Goal: Task Accomplishment & Management: Use online tool/utility

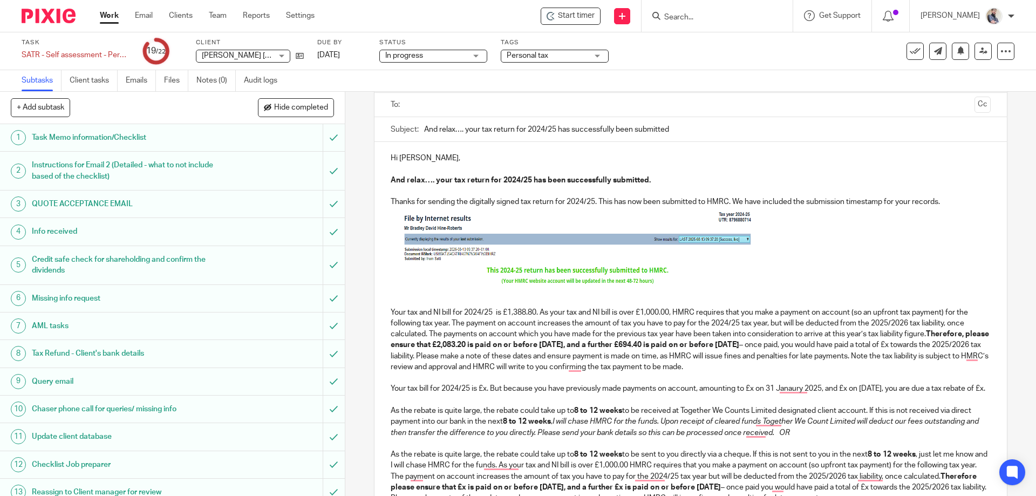
scroll to position [144, 0]
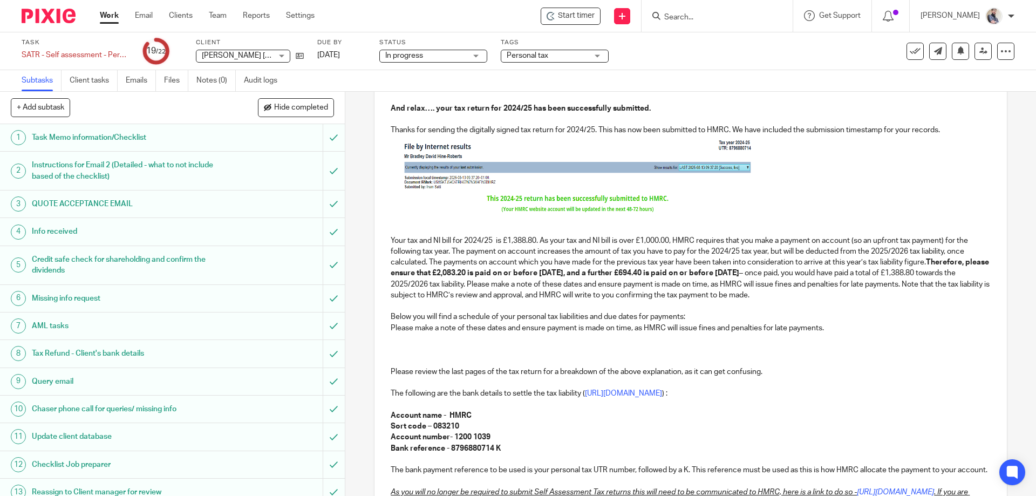
click at [425, 344] on p "Your tax and NI bill for 2024/25 is £1,388.80. As your tax and NI bill is over …" at bounding box center [690, 459] width 599 height 470
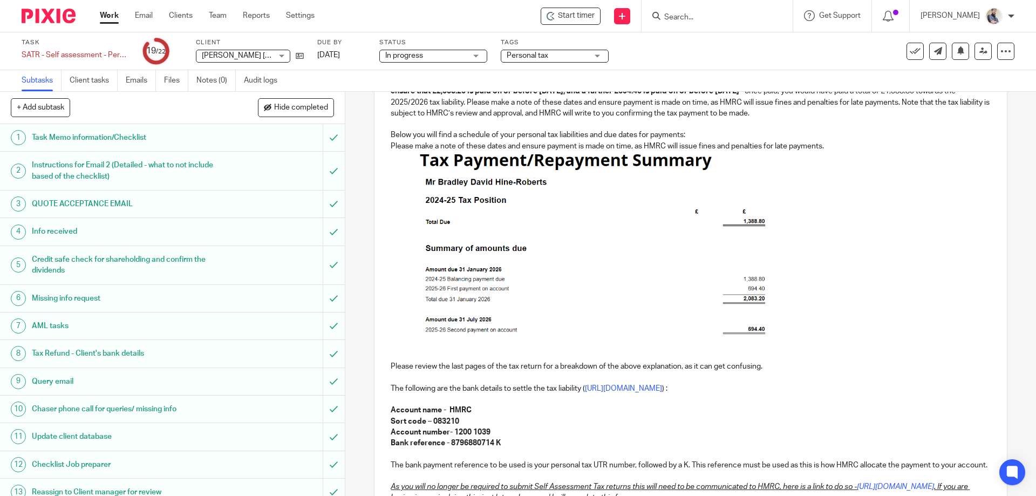
scroll to position [360, 0]
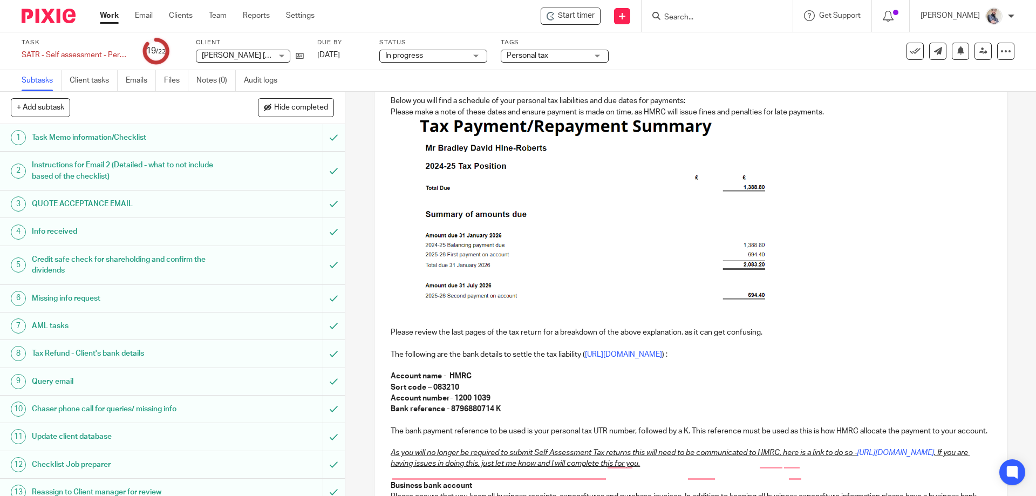
click at [501, 406] on p "Your tax and NI bill for 2024/25 is £1,388.80. As your tax and NI bill is over …" at bounding box center [690, 331] width 599 height 647
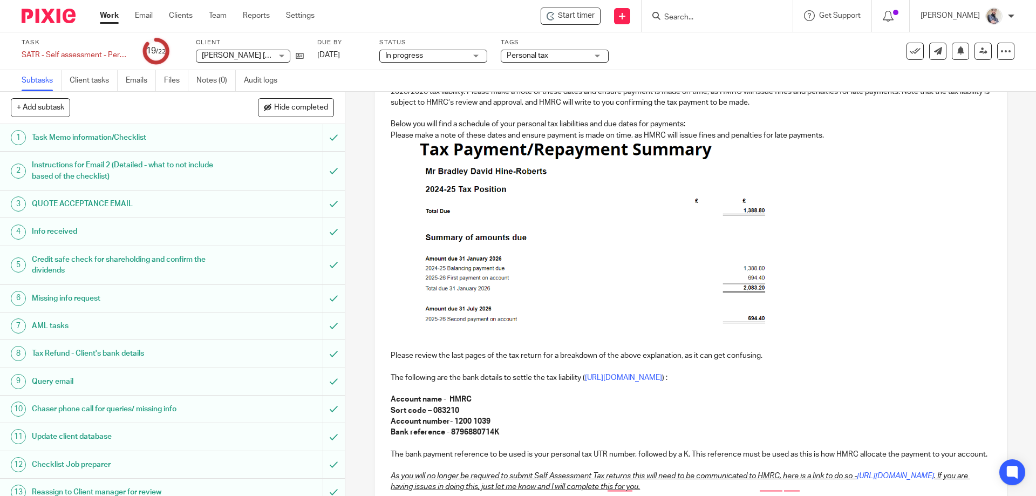
scroll to position [432, 0]
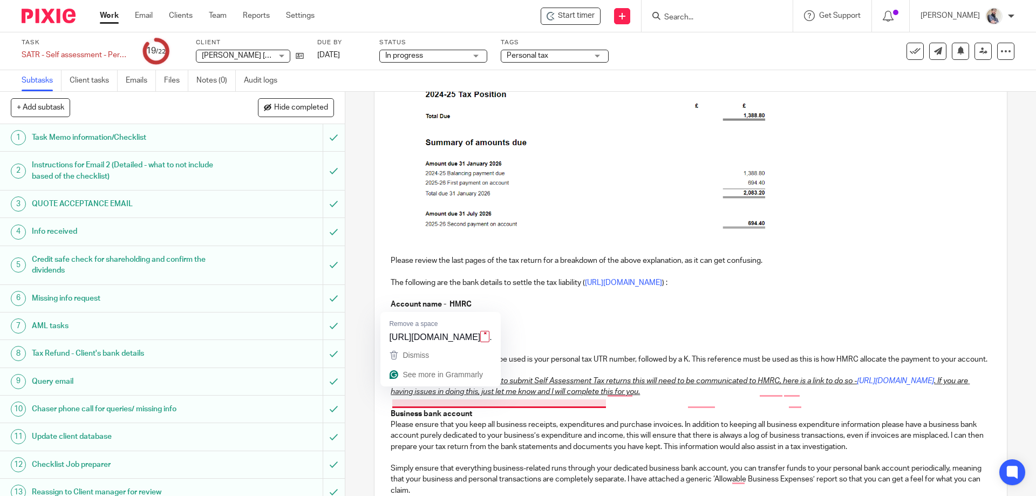
click at [683, 332] on p "Your tax and NI bill for 2024/25 is £1,388.80. As your tax and NI bill is over …" at bounding box center [690, 259] width 599 height 647
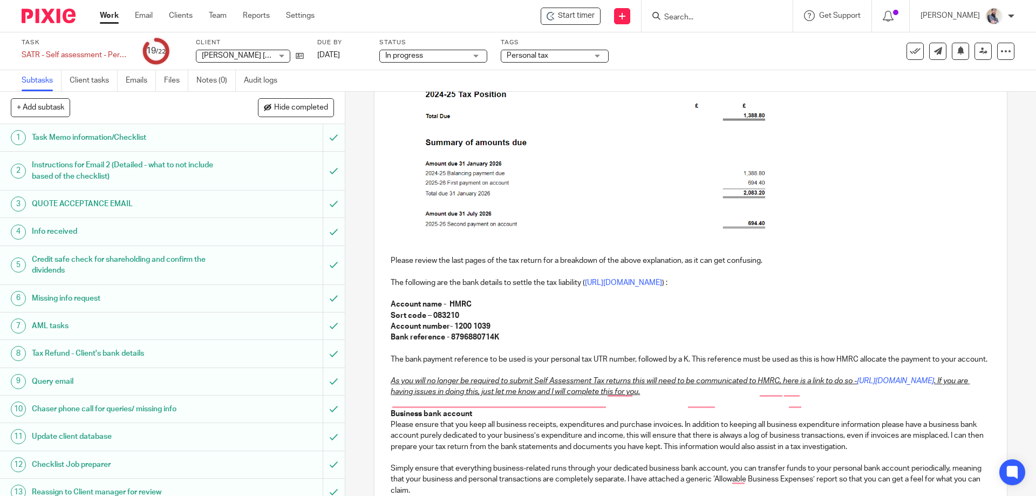
click at [432, 380] on p "Your tax and NI bill for 2024/25 is £1,388.80. As your tax and NI bill is over …" at bounding box center [690, 259] width 599 height 647
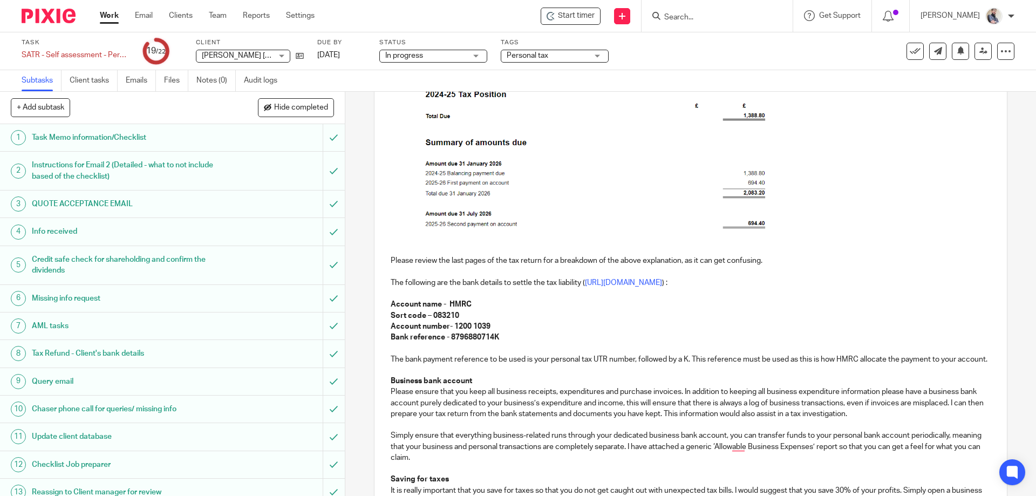
click at [455, 397] on p "Your tax and NI bill for 2024/25 is £1,388.80. As your tax and NI bill is over …" at bounding box center [690, 243] width 599 height 614
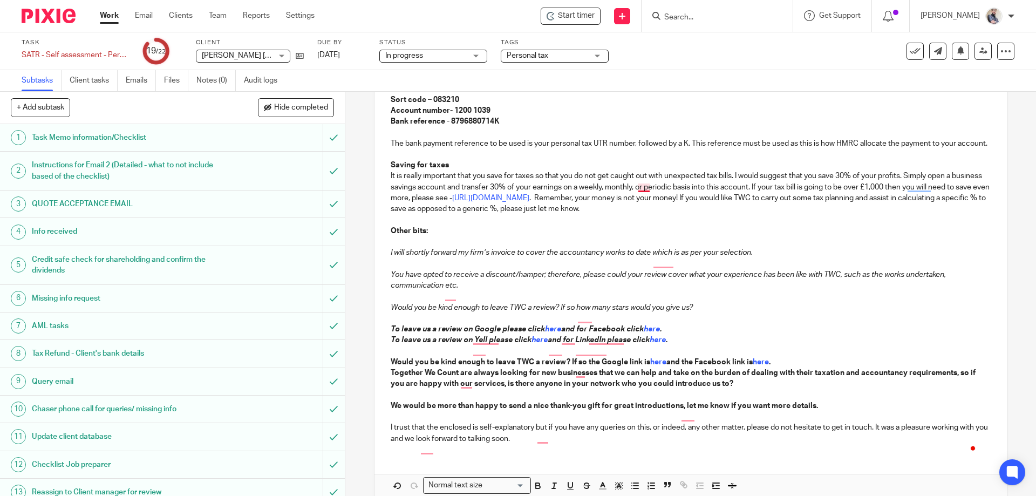
drag, startPoint x: 886, startPoint y: 212, endPoint x: 921, endPoint y: 183, distance: 45.3
click at [889, 213] on span "1,000" at bounding box center [878, 213] width 22 height 9
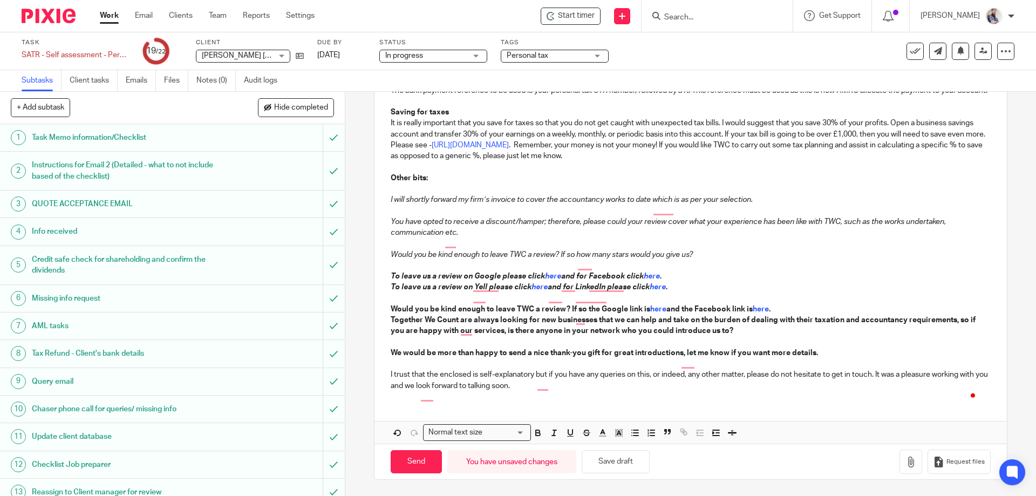
click at [403, 190] on p "I will shortly forward my firm’s invoice to cover the accountancy works to date…" at bounding box center [690, 194] width 599 height 22
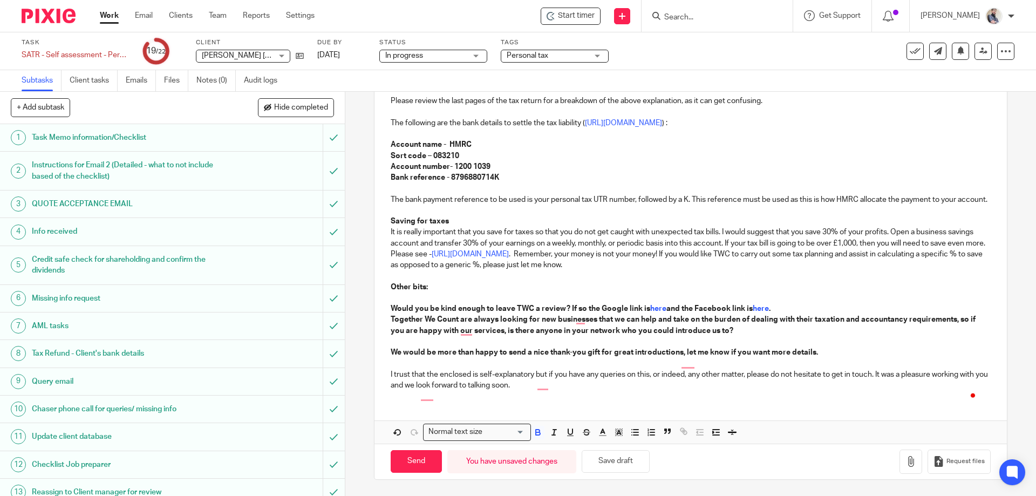
scroll to position [613, 0]
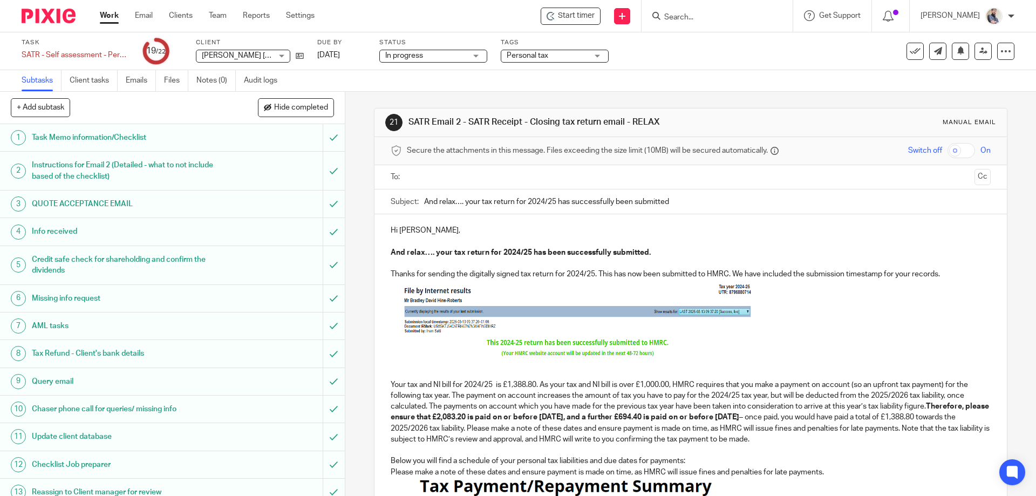
scroll to position [613, 0]
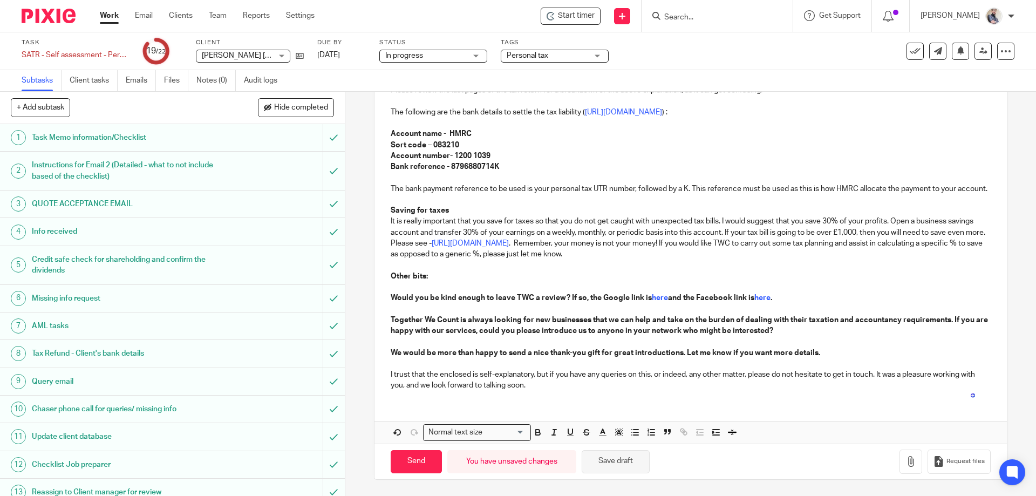
click at [624, 470] on button "Save draft" at bounding box center [616, 461] width 68 height 23
click at [618, 467] on button "Save draft" at bounding box center [616, 461] width 68 height 23
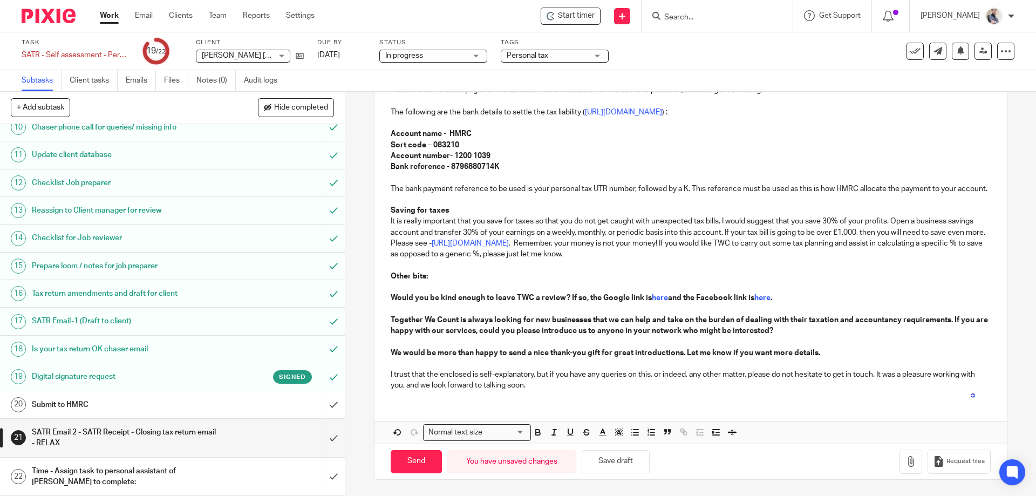
click at [75, 402] on h1 "Submit to HMRC" at bounding box center [125, 405] width 187 height 16
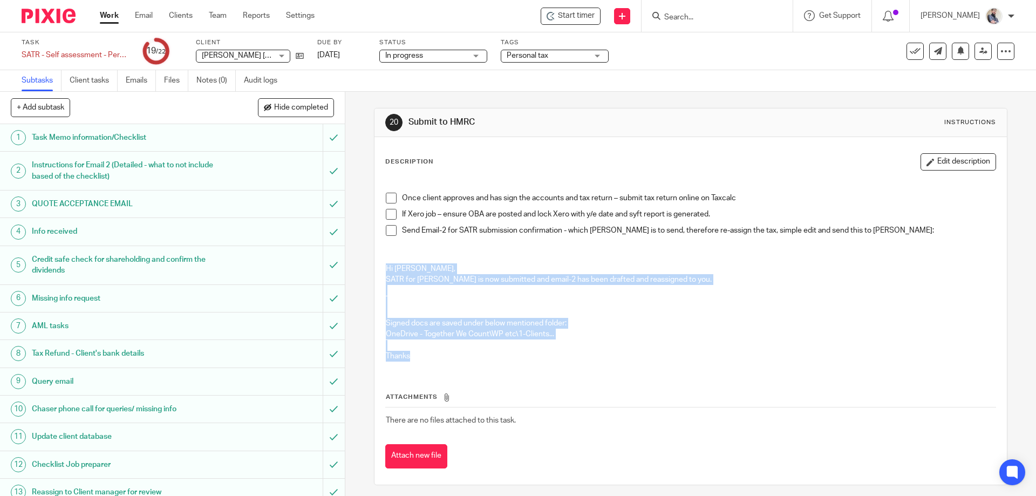
drag, startPoint x: 0, startPoint y: 0, endPoint x: 439, endPoint y: 359, distance: 566.7
click at [439, 359] on div "Once client approves and has sign the accounts and tax return – submit tax retu…" at bounding box center [690, 272] width 620 height 193
copy div "Hi Aaron, SATR for Bradley Hine-Roberts is now submitted and email-2 has been d…"
click at [389, 200] on span at bounding box center [391, 198] width 11 height 11
click at [389, 235] on span at bounding box center [391, 230] width 11 height 11
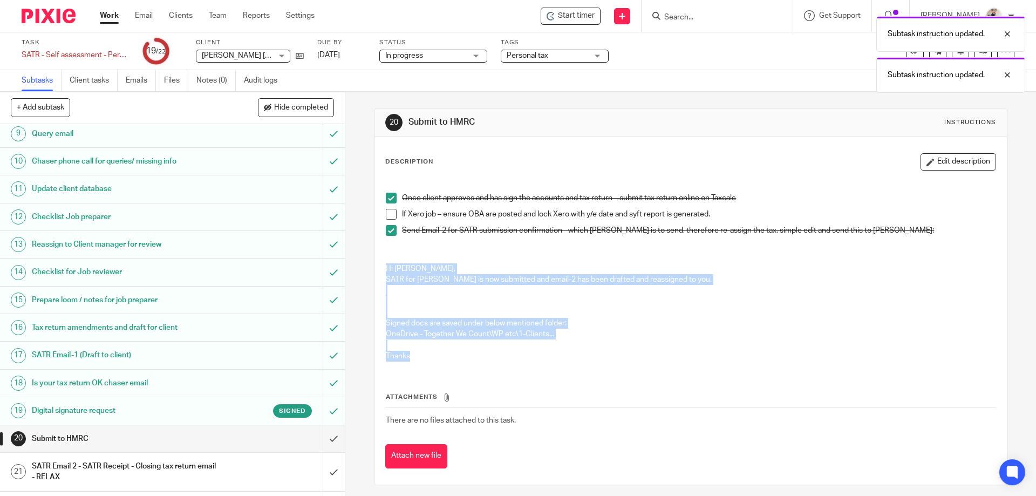
scroll to position [282, 0]
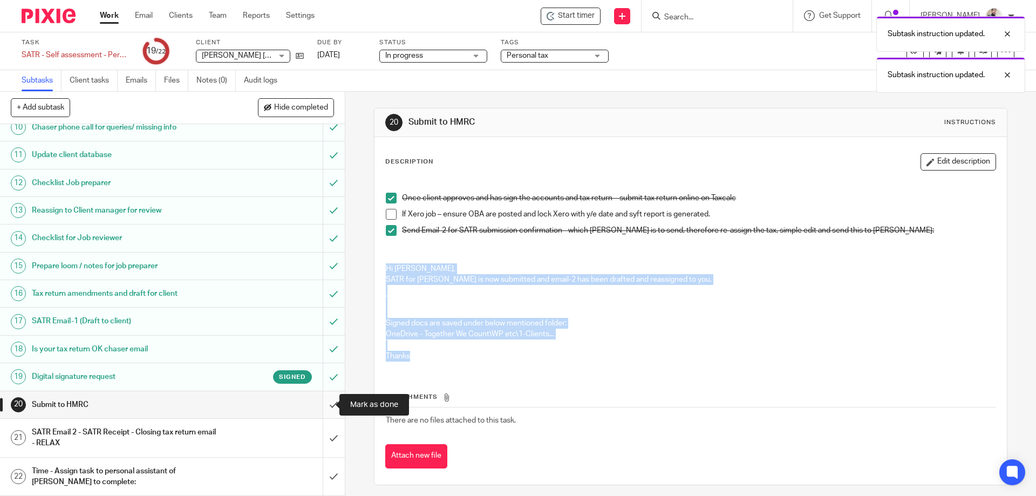
click at [327, 406] on input "submit" at bounding box center [172, 404] width 345 height 27
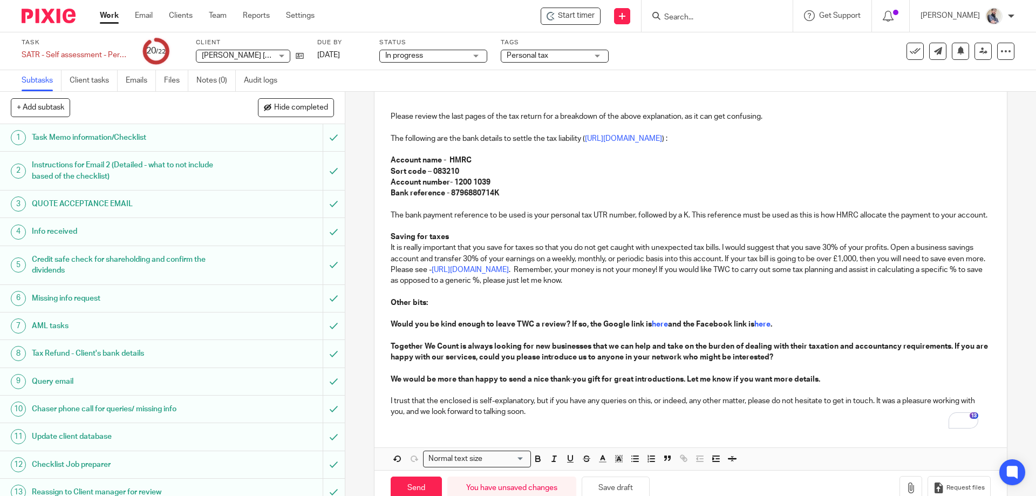
scroll to position [612, 0]
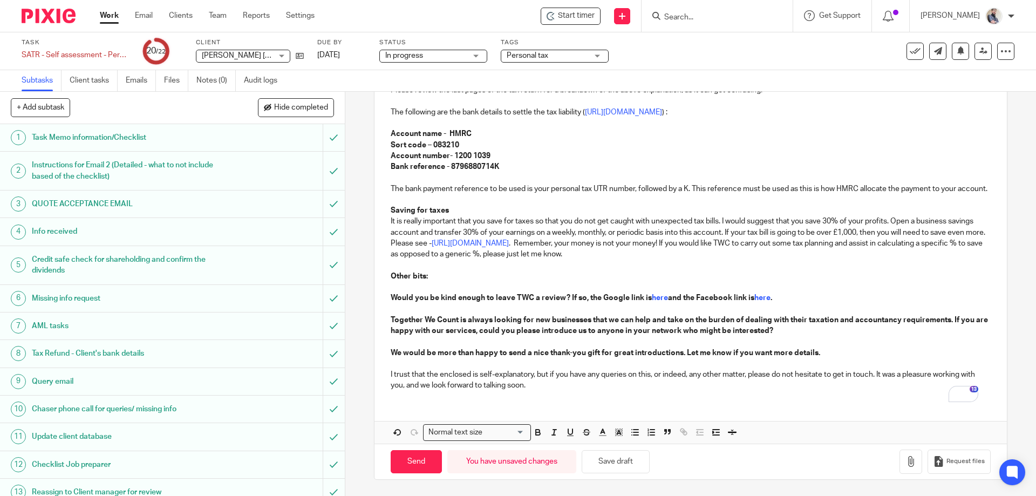
click at [602, 284] on p "Would you be kind enough to leave TWC a review? If so, the Google link is here …" at bounding box center [690, 293] width 599 height 22
click at [977, 57] on link at bounding box center [982, 51] width 17 height 17
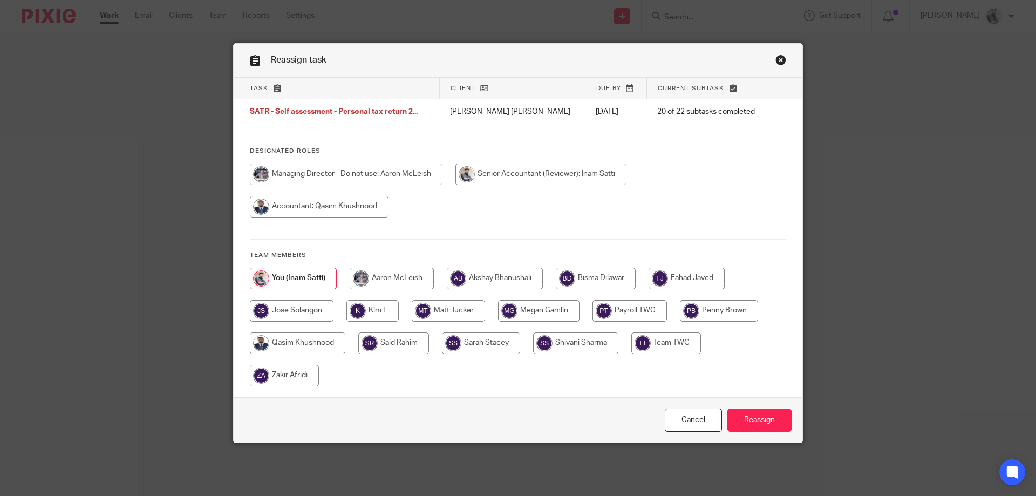
click at [373, 273] on input "radio" at bounding box center [392, 279] width 84 height 22
radio input "true"
click at [736, 431] on input "Reassign" at bounding box center [759, 419] width 64 height 23
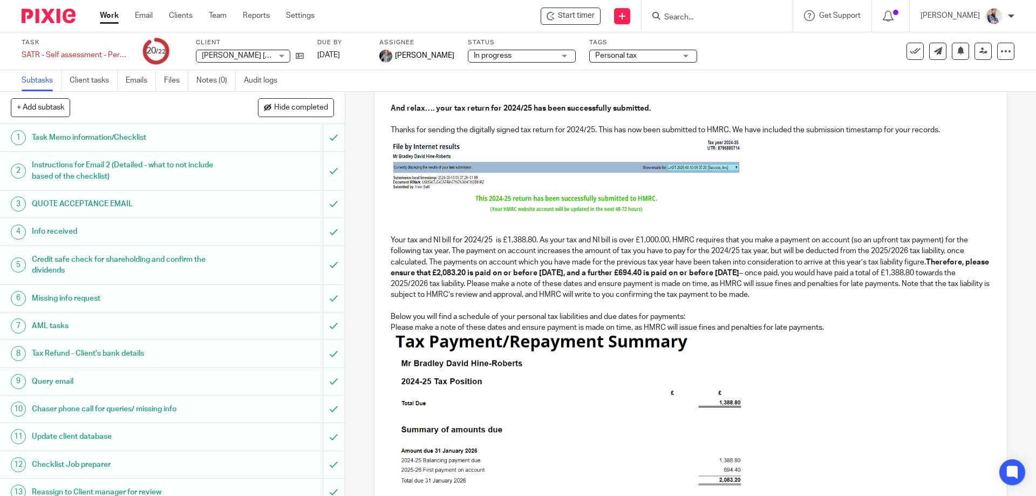
click at [522, 338] on img "To enrich screen reader interactions, please activate Accessibility in Grammarl…" at bounding box center [569, 425] width 351 height 184
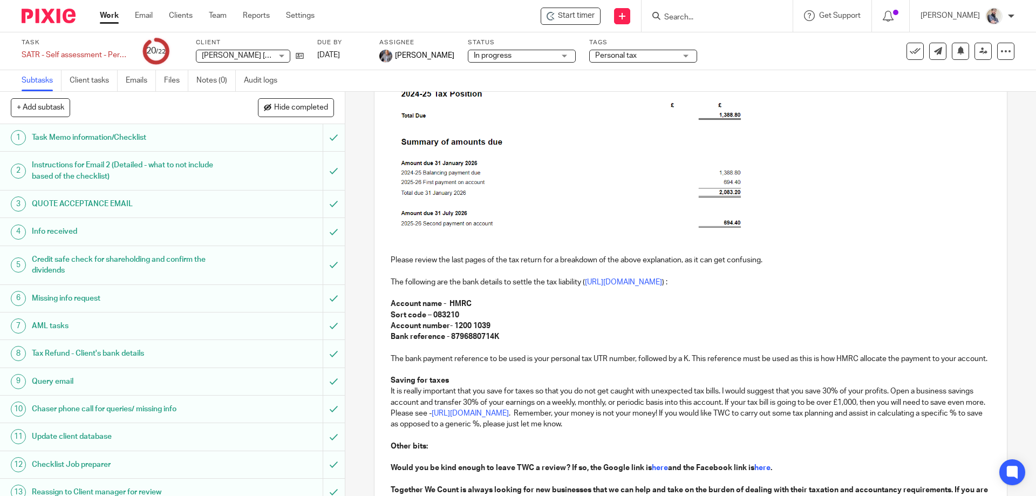
click at [522, 366] on p "Your tax and NI bill for 2024/25 is £1,388.80. As your tax and NI bill is over …" at bounding box center [690, 193] width 599 height 515
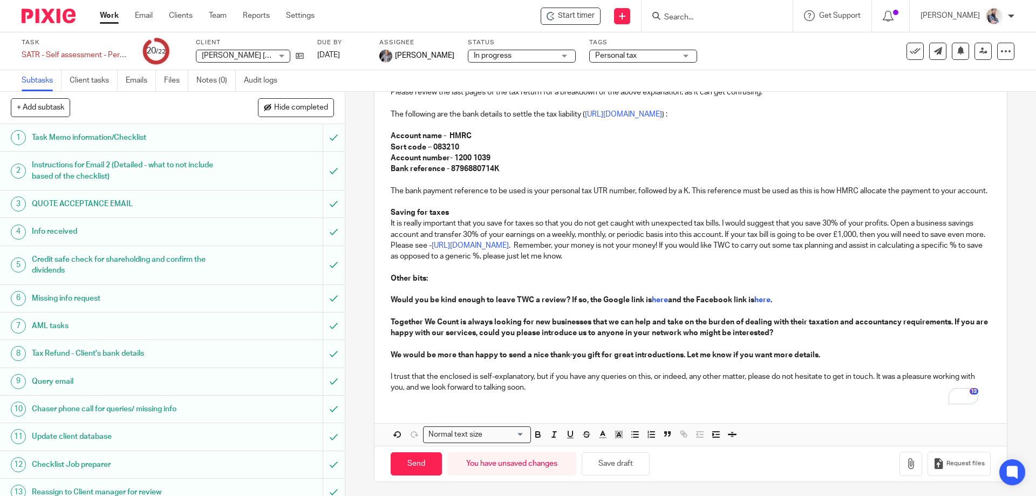
scroll to position [612, 0]
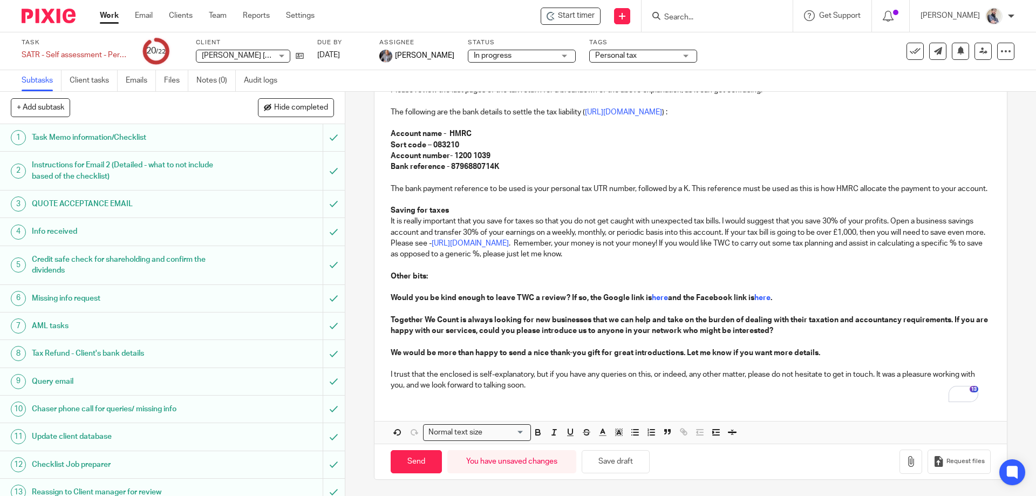
click at [522, 366] on p "To enrich screen reader interactions, please activate Accessibility in Grammarl…" at bounding box center [690, 363] width 599 height 11
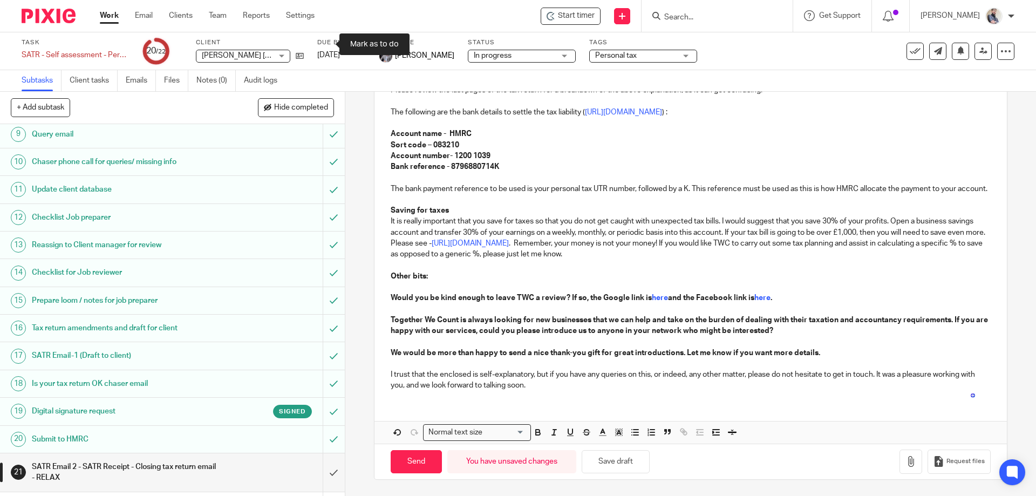
scroll to position [282, 0]
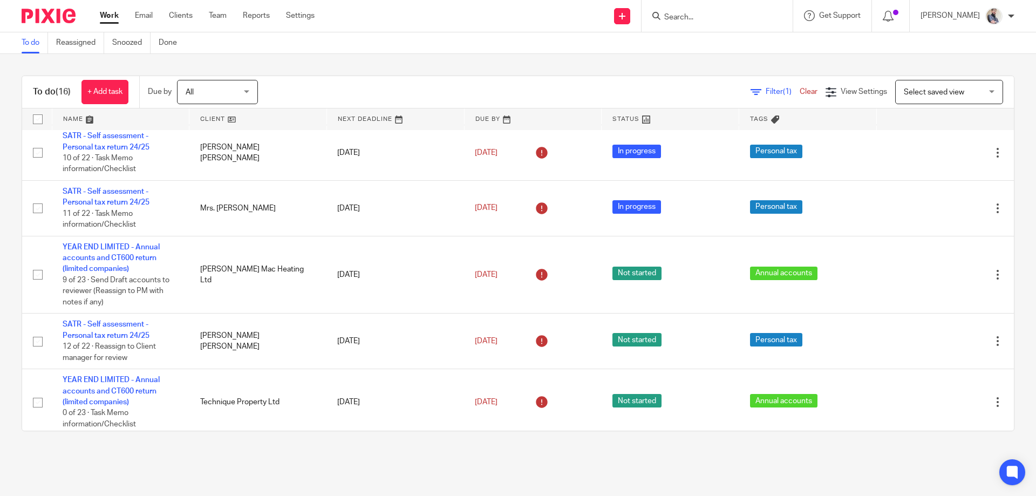
scroll to position [691, 0]
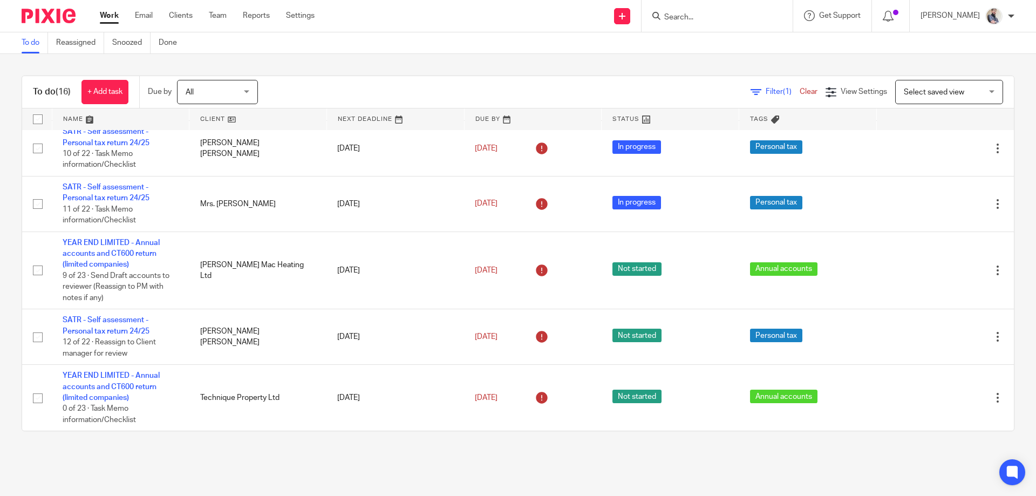
drag, startPoint x: 98, startPoint y: 248, endPoint x: 15, endPoint y: 252, distance: 82.6
click at [15, 252] on div "To do (16) + Add task Due by All All [DATE] [DATE] This week Next week This mon…" at bounding box center [518, 253] width 1036 height 399
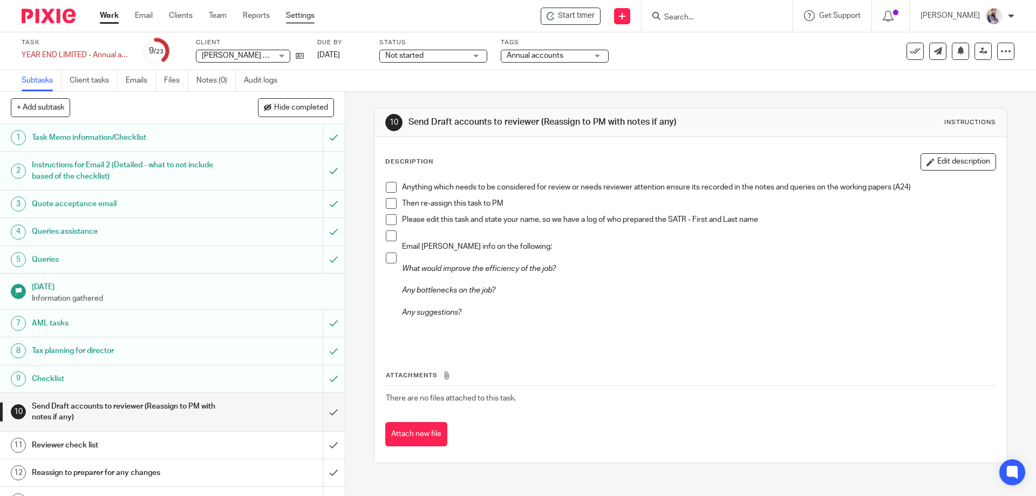
click at [300, 17] on link "Settings" at bounding box center [300, 15] width 29 height 11
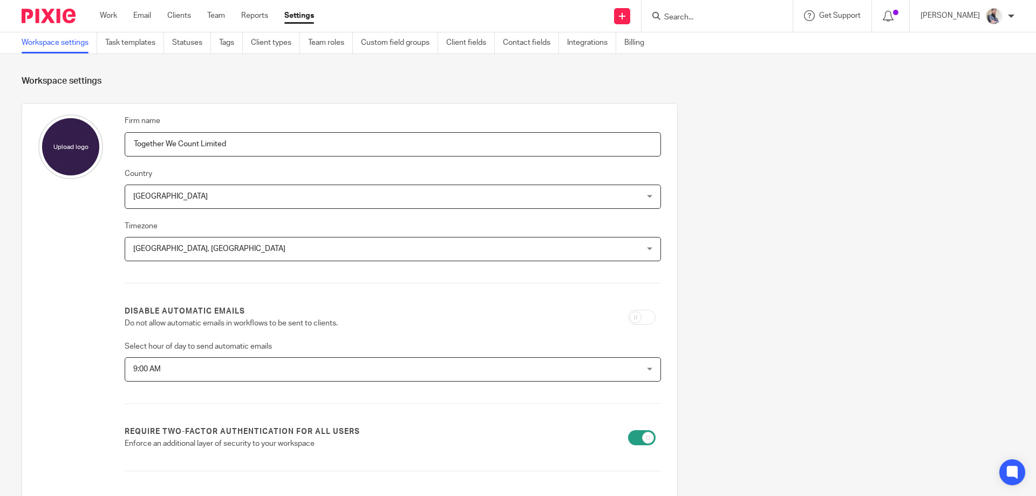
click at [126, 36] on link "Task templates" at bounding box center [134, 42] width 59 height 21
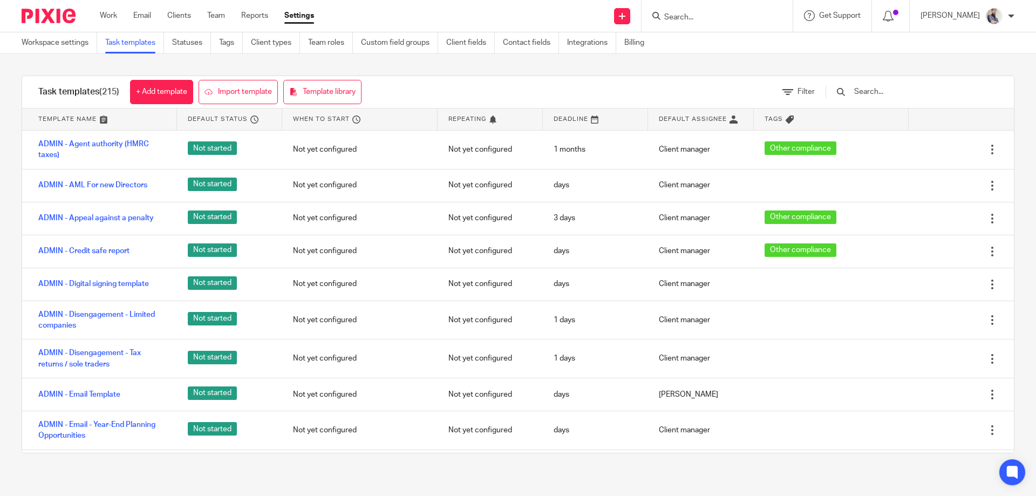
click at [896, 82] on div at bounding box center [906, 92] width 183 height 32
click at [890, 98] on input "text" at bounding box center [916, 92] width 126 height 12
click at [886, 91] on input "text" at bounding box center [916, 92] width 126 height 12
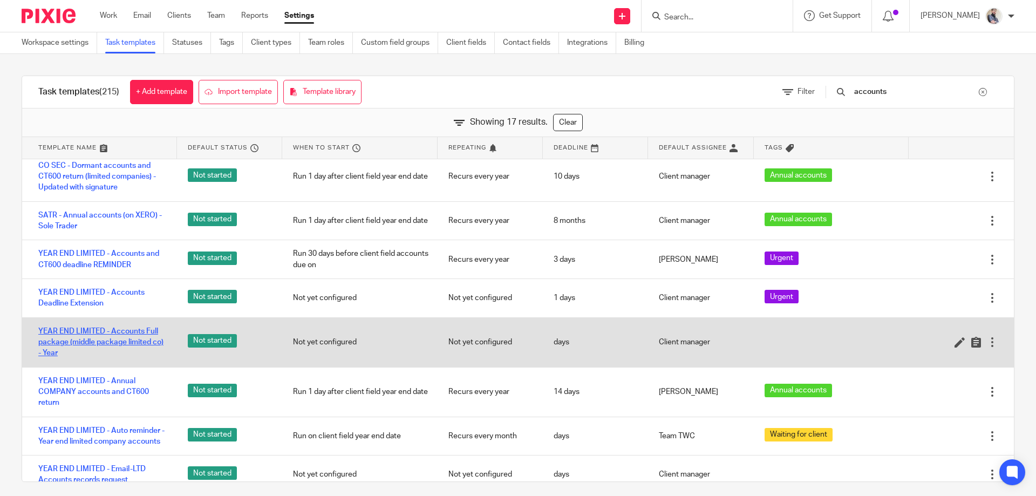
scroll to position [425, 0]
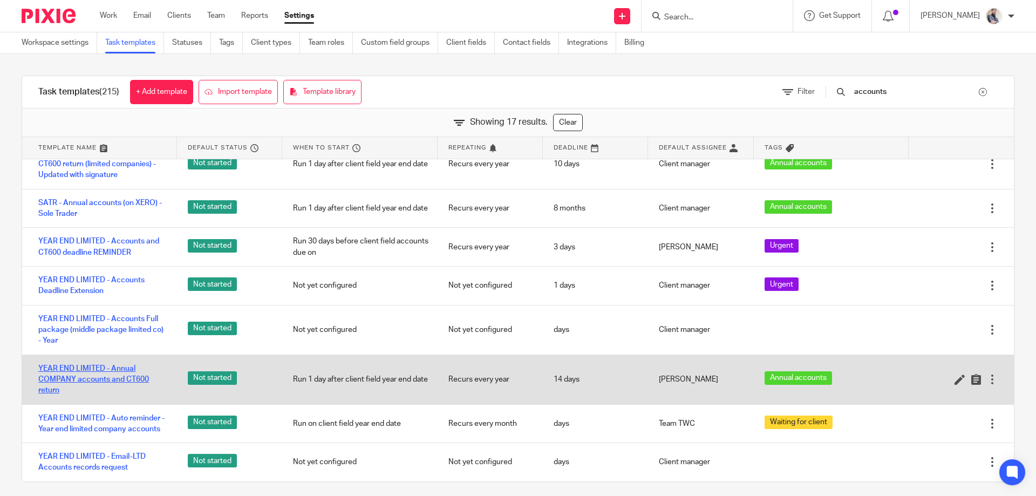
type input "accounts"
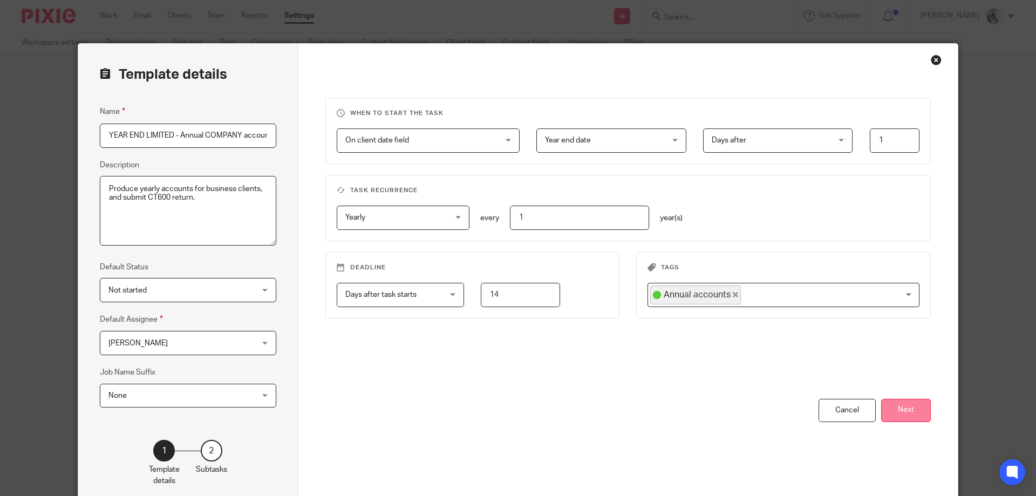
click at [924, 410] on button "Next" at bounding box center [906, 410] width 50 height 23
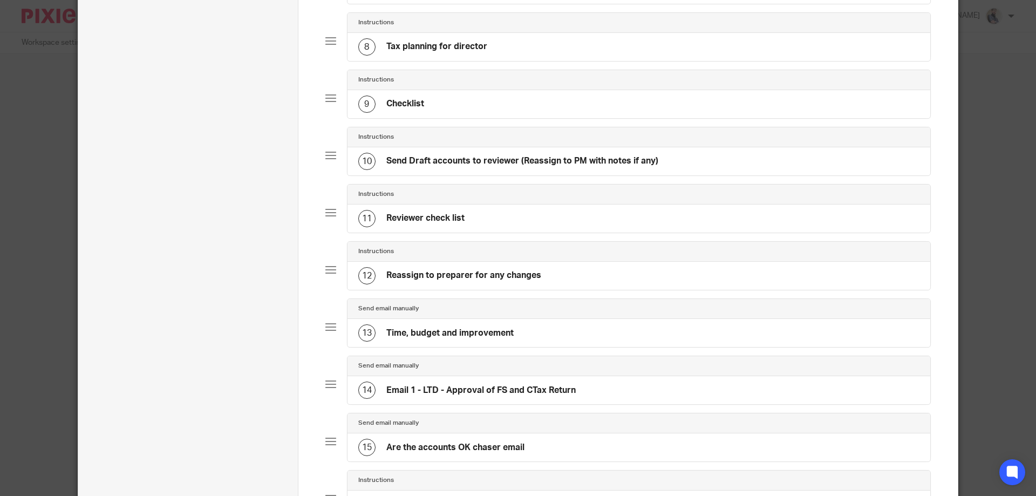
scroll to position [503, 0]
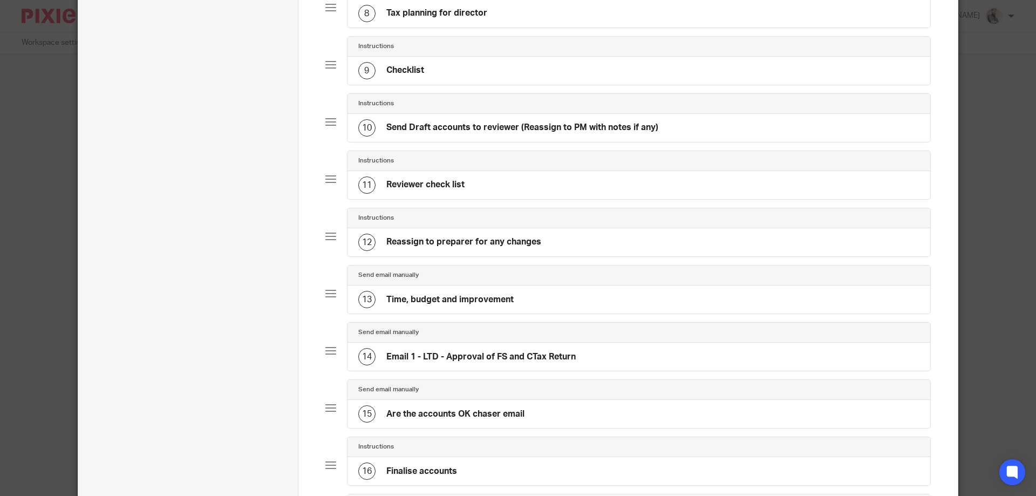
click at [391, 305] on h4 "Time, budget and improvement" at bounding box center [449, 299] width 127 height 11
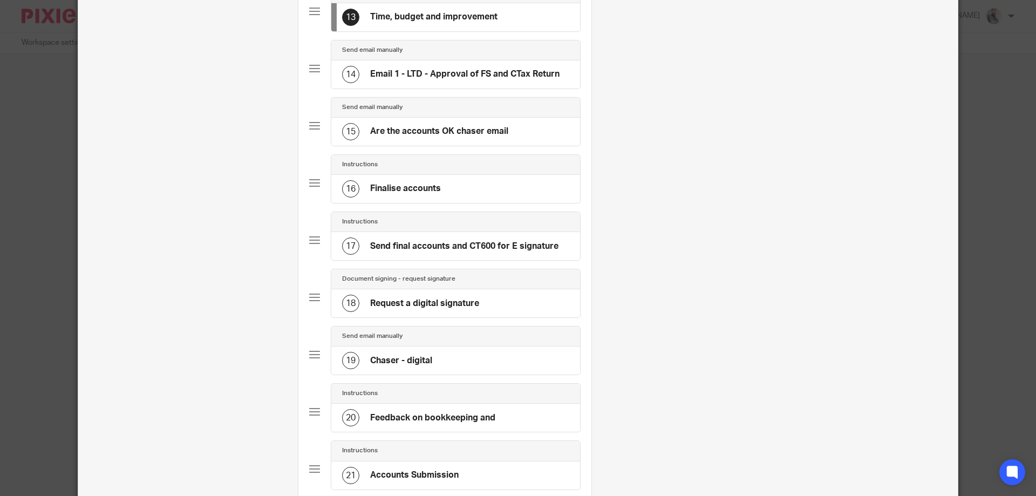
scroll to position [863, 0]
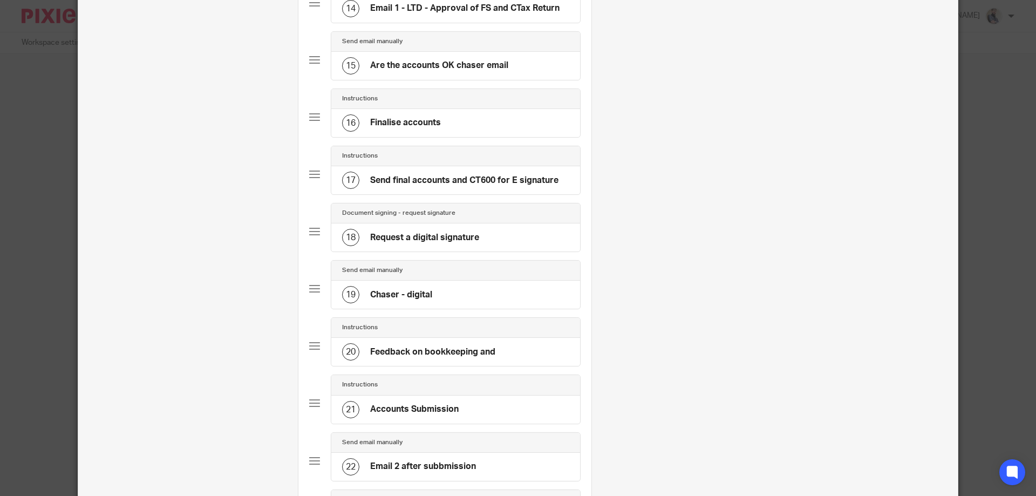
click at [427, 354] on h4 "Feedback on bookkeeping and" at bounding box center [432, 351] width 125 height 11
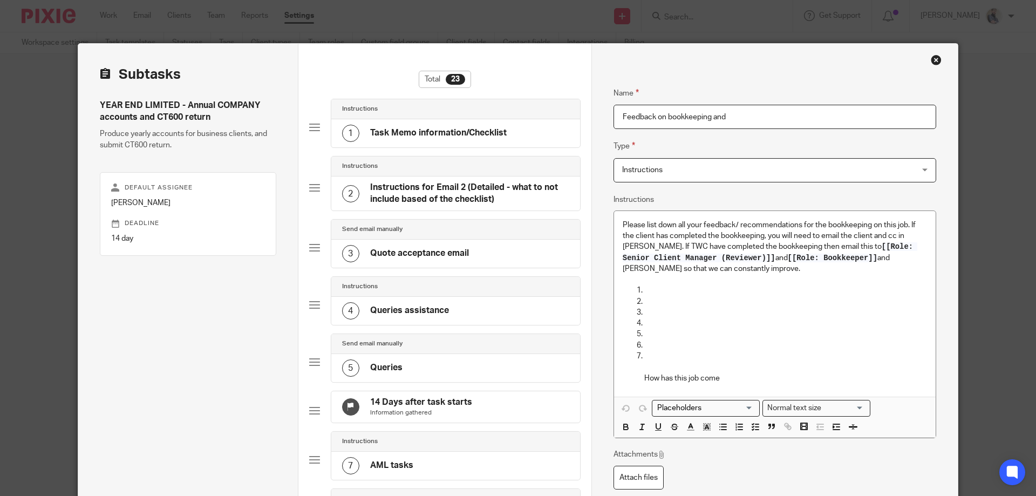
click at [933, 56] on div "Close this dialog window" at bounding box center [936, 59] width 11 height 11
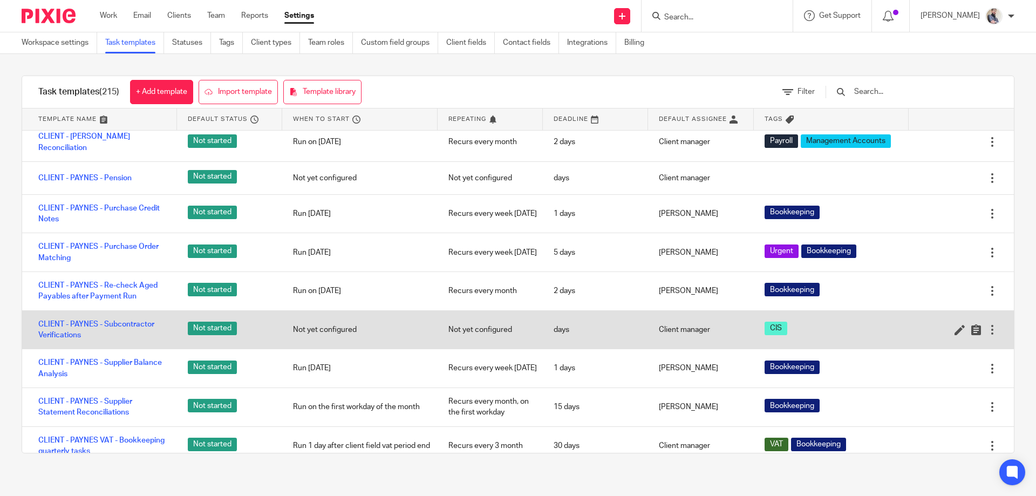
scroll to position [3741, 0]
